Goal: Task Accomplishment & Management: Complete application form

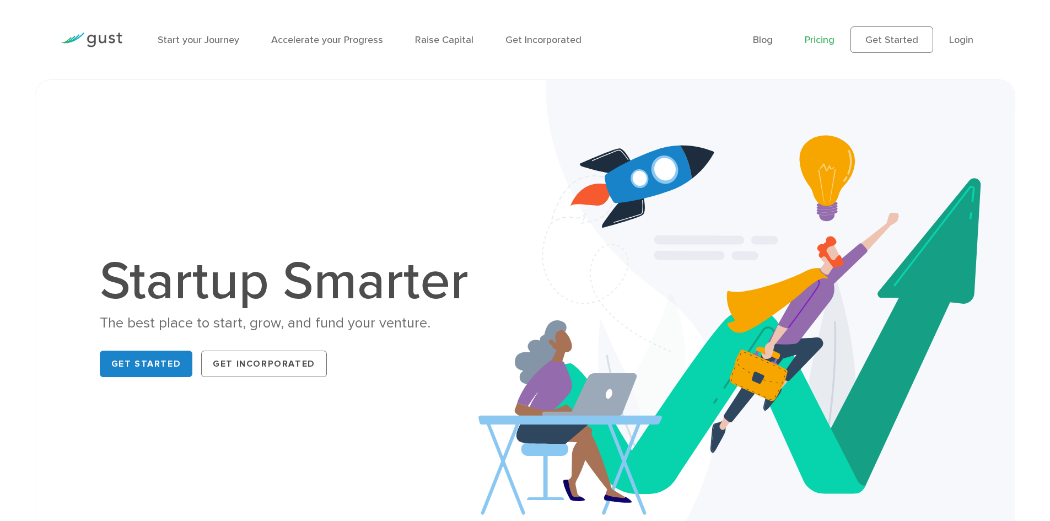
click at [813, 37] on link "Pricing" at bounding box center [820, 40] width 30 height 12
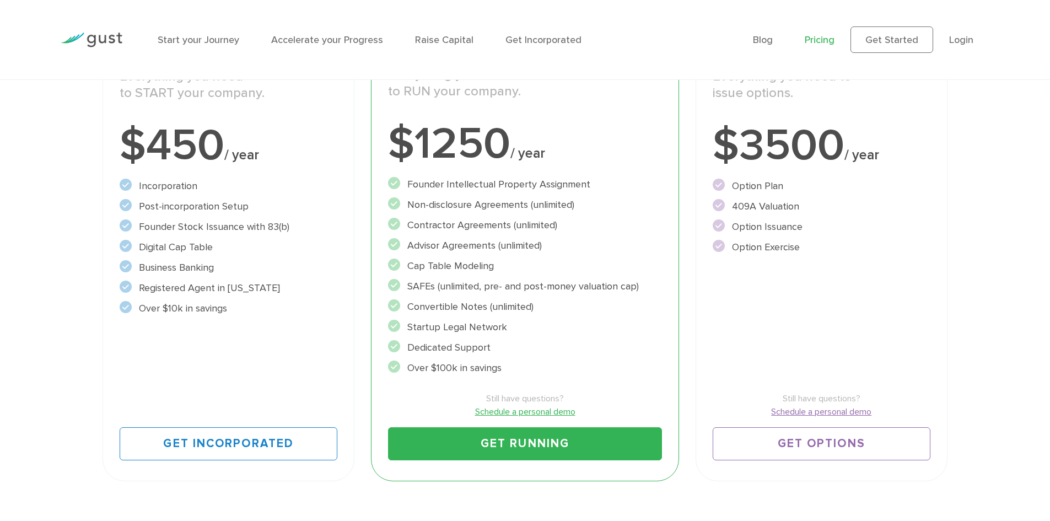
scroll to position [220, 0]
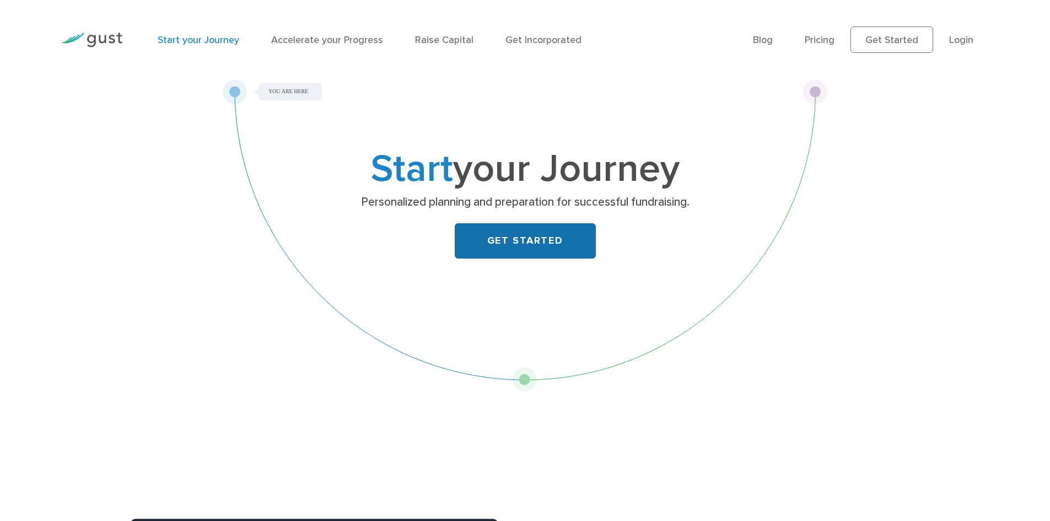
click at [487, 244] on link "GET STARTED" at bounding box center [525, 240] width 141 height 35
